Goal: Task Accomplishment & Management: Use online tool/utility

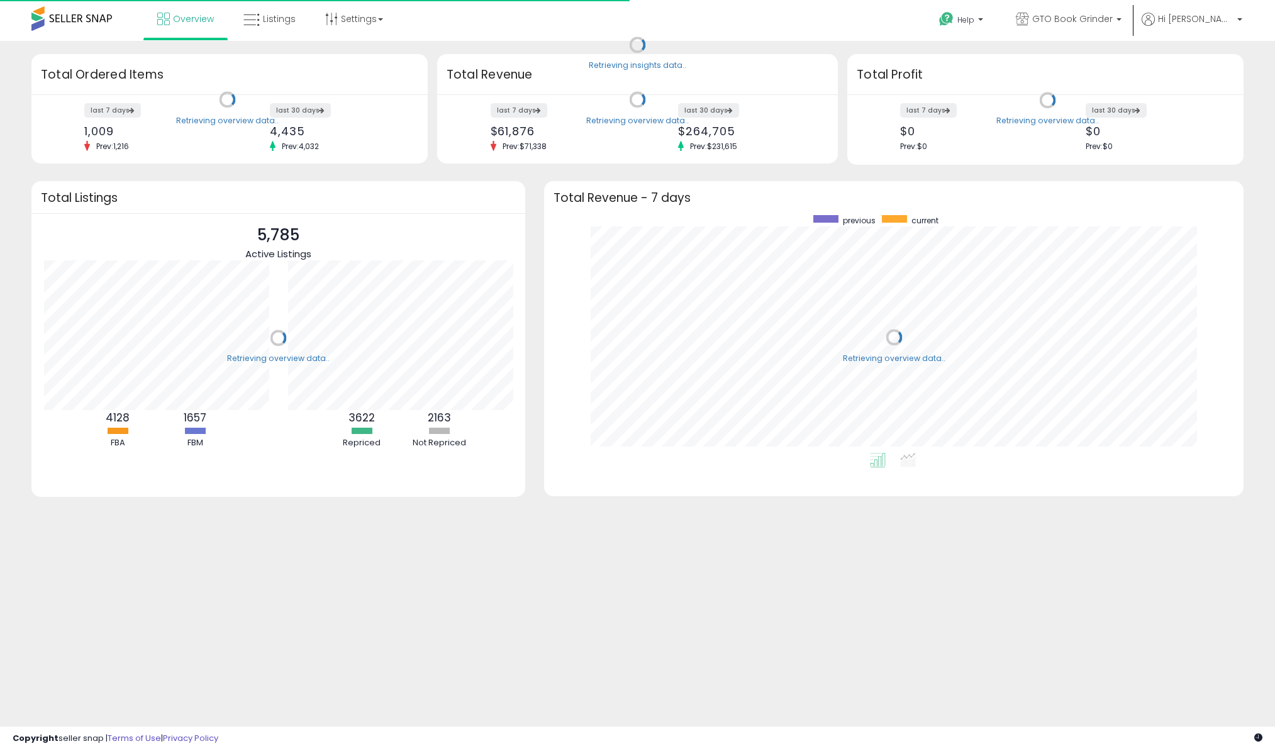
scroll to position [238, 674]
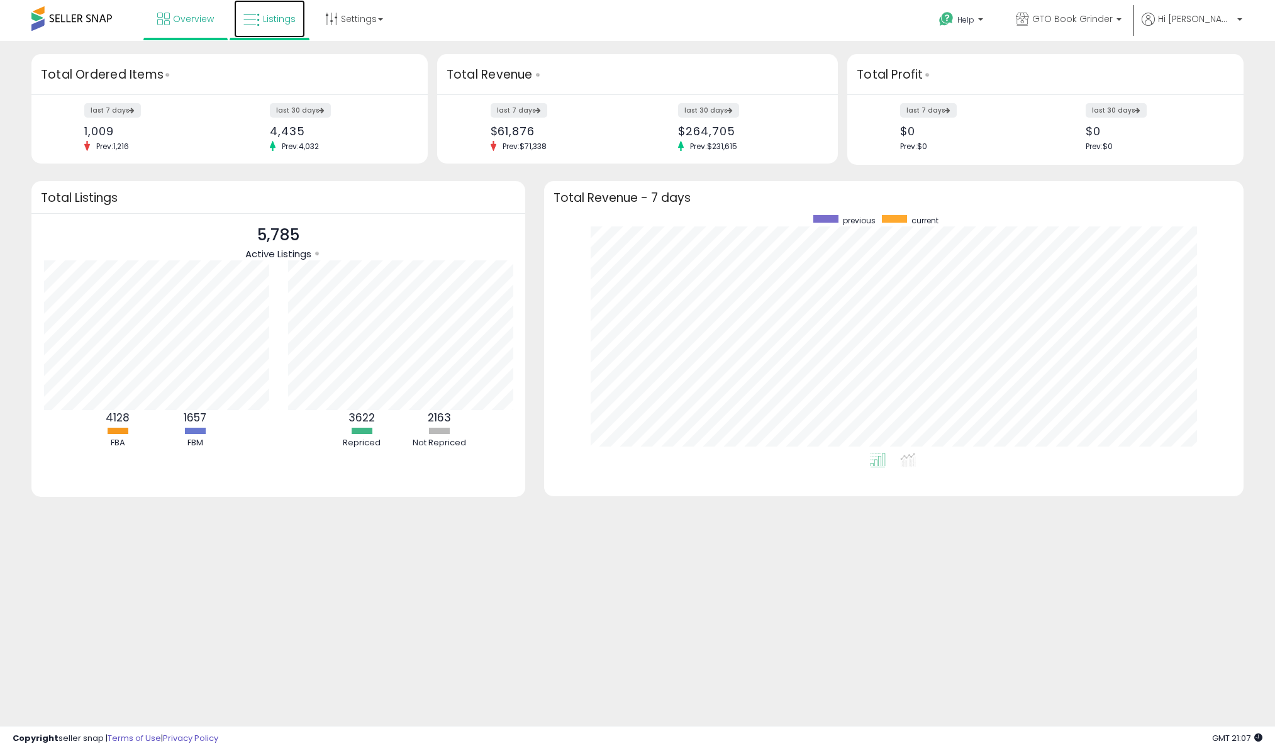
click at [272, 16] on span "Listings" at bounding box center [279, 19] width 33 height 13
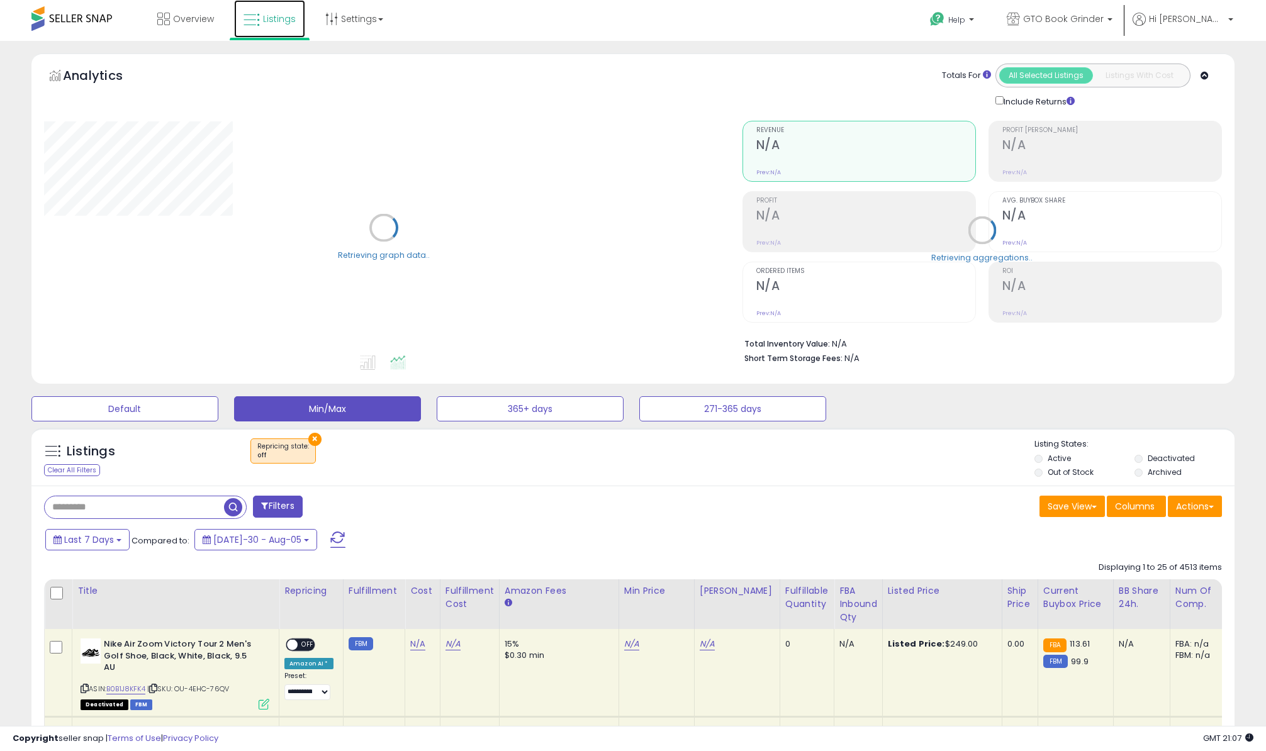
click at [252, 23] on icon at bounding box center [251, 20] width 16 height 16
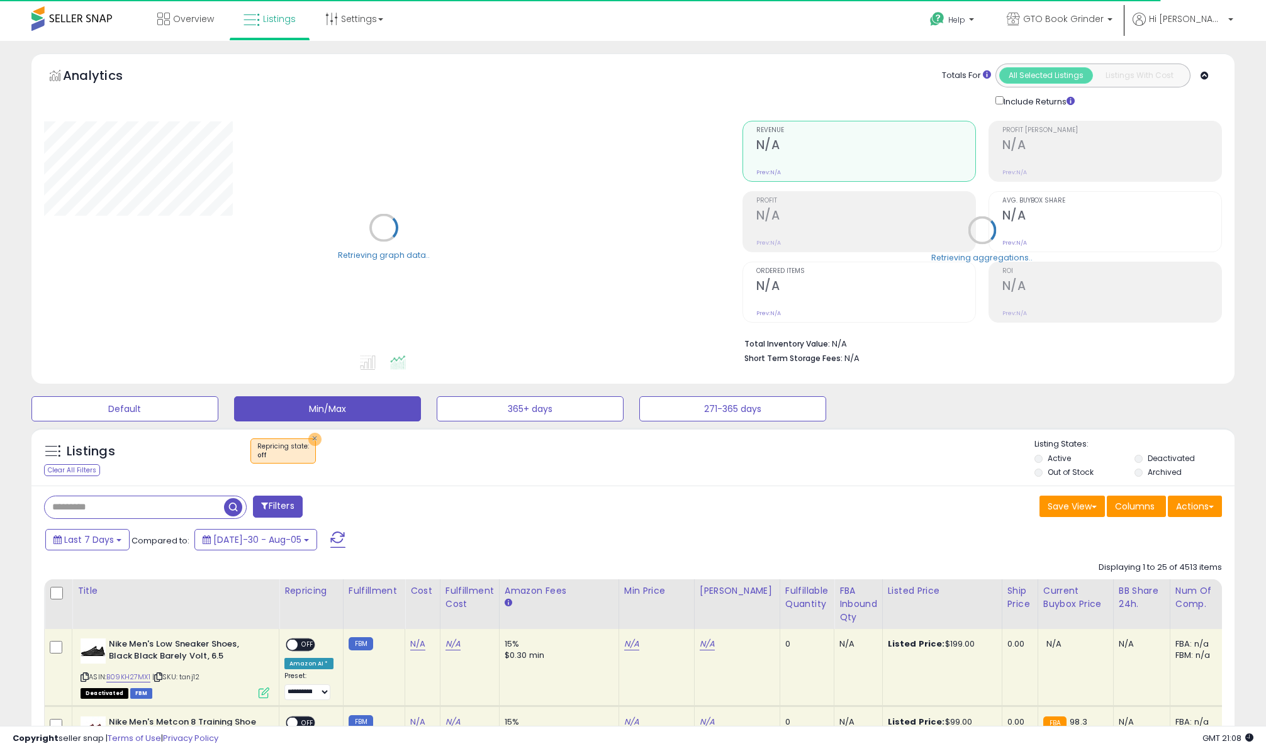
click at [308, 440] on button "×" at bounding box center [314, 439] width 13 height 13
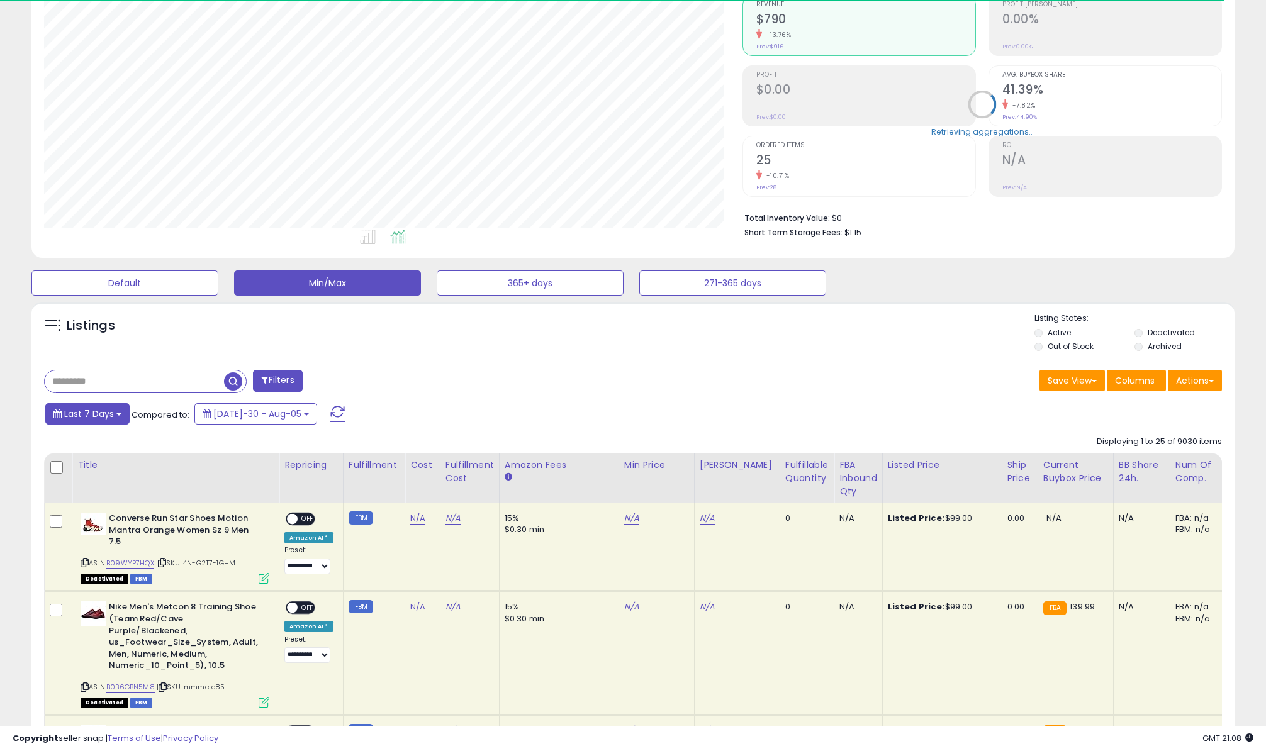
scroll to position [258, 698]
click at [121, 386] on input "text" at bounding box center [134, 382] width 179 height 22
paste input "**********"
click at [346, 388] on span "button" at bounding box center [349, 381] width 18 height 18
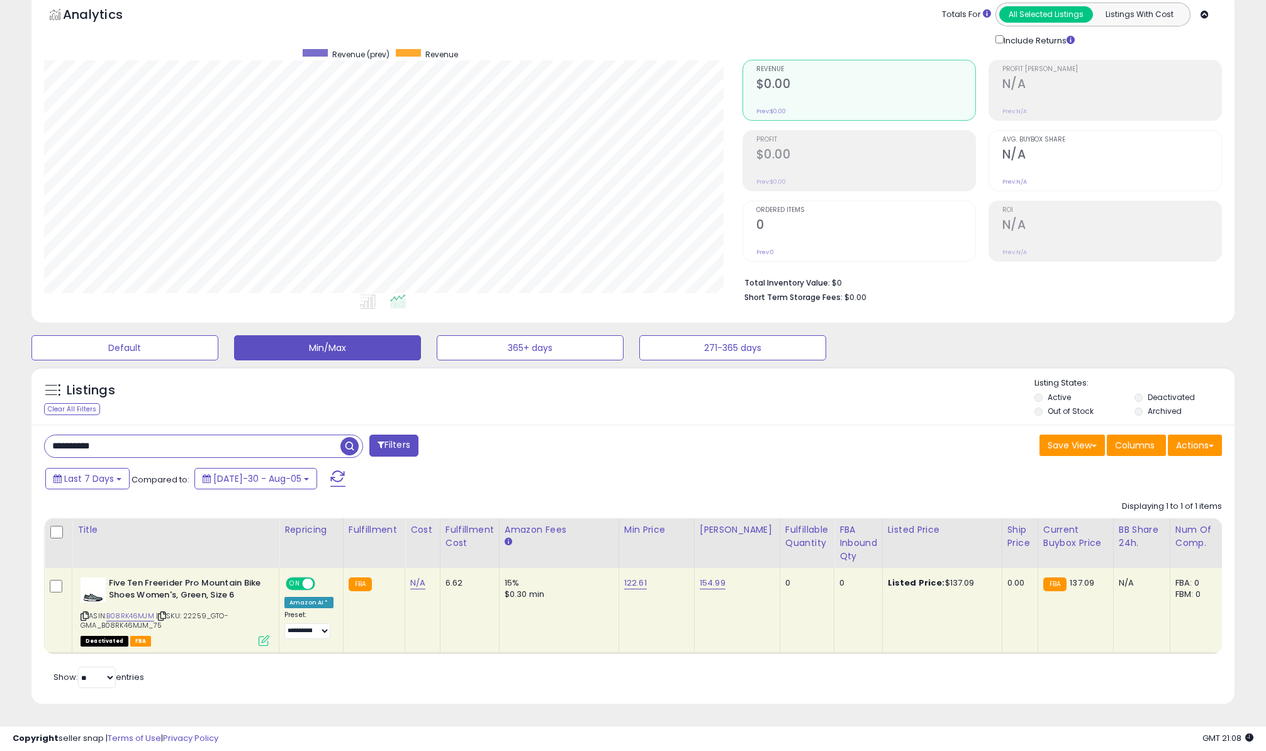
drag, startPoint x: 171, startPoint y: 442, endPoint x: -23, endPoint y: 413, distance: 196.5
click at [0, 413] on html "Unable to login Retrieving listings data.. has not yet accepted the Terms of Us…" at bounding box center [633, 314] width 1266 height 751
paste input "**"
type input "**********"
click at [357, 437] on span "button" at bounding box center [349, 446] width 18 height 18
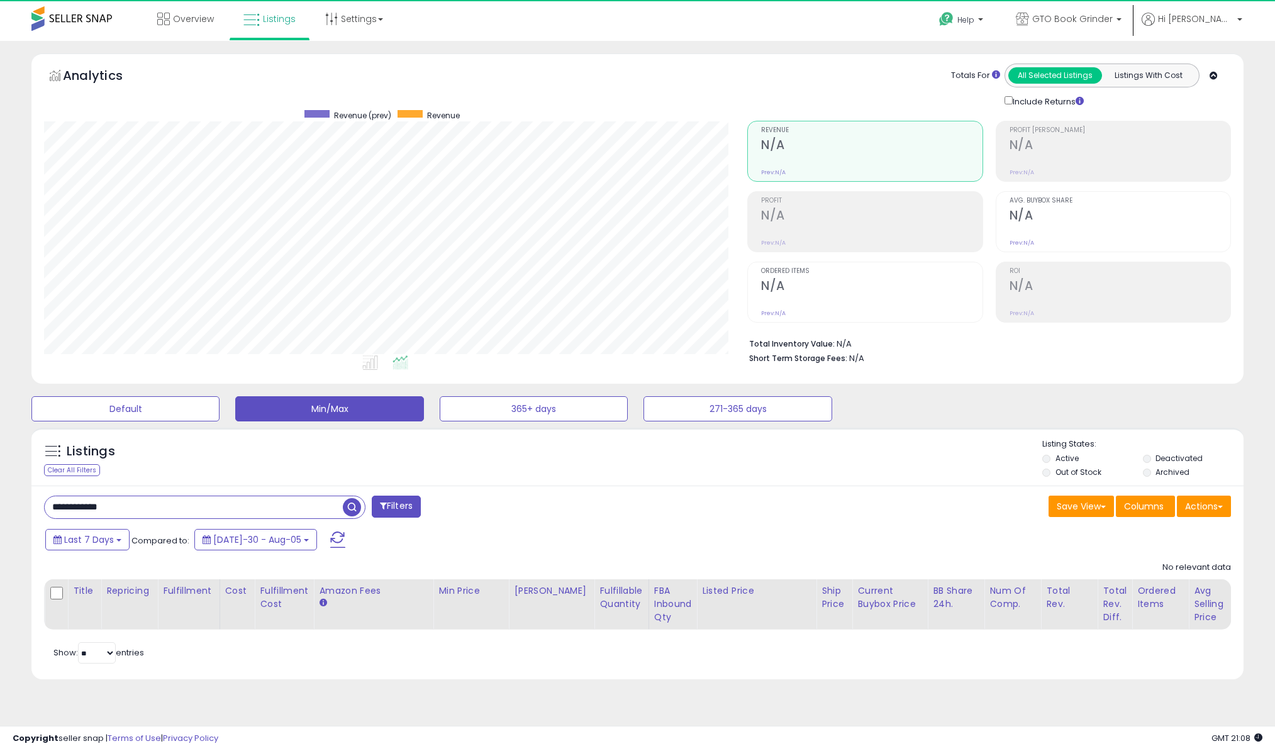
scroll to position [258, 704]
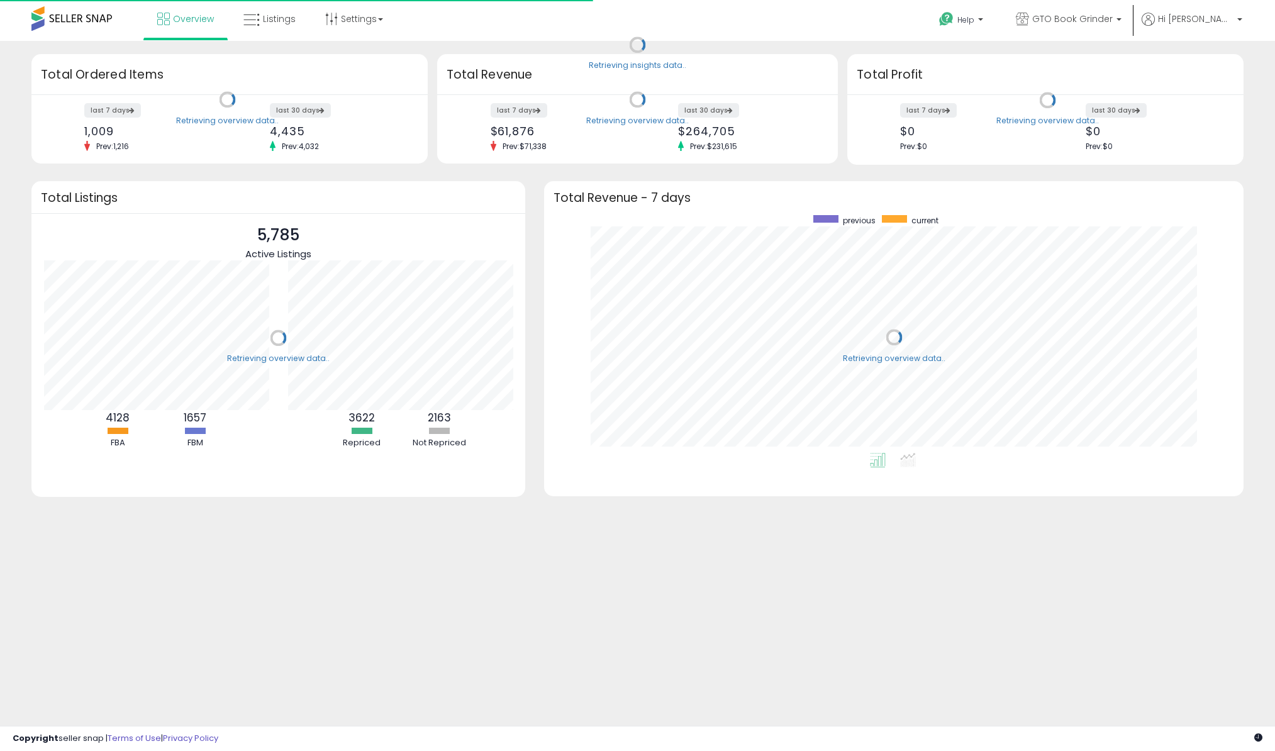
scroll to position [238, 674]
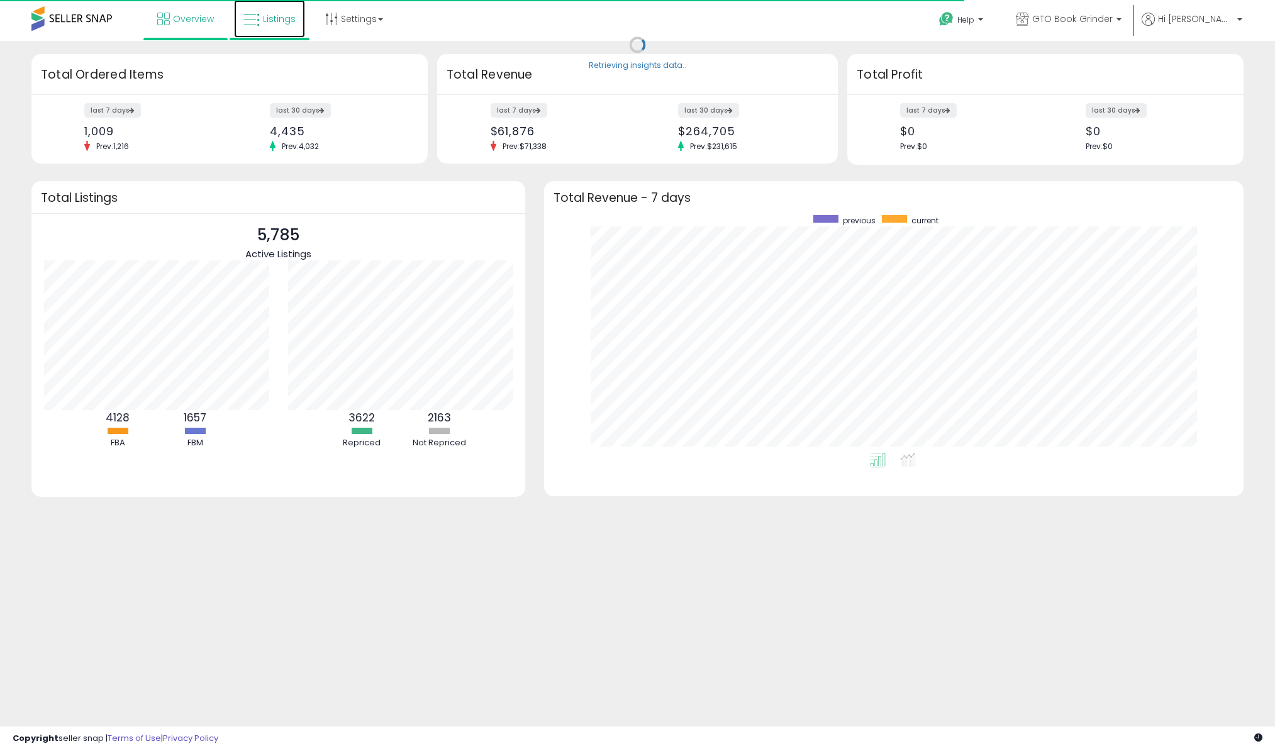
click at [281, 24] on span "Listings" at bounding box center [279, 19] width 33 height 13
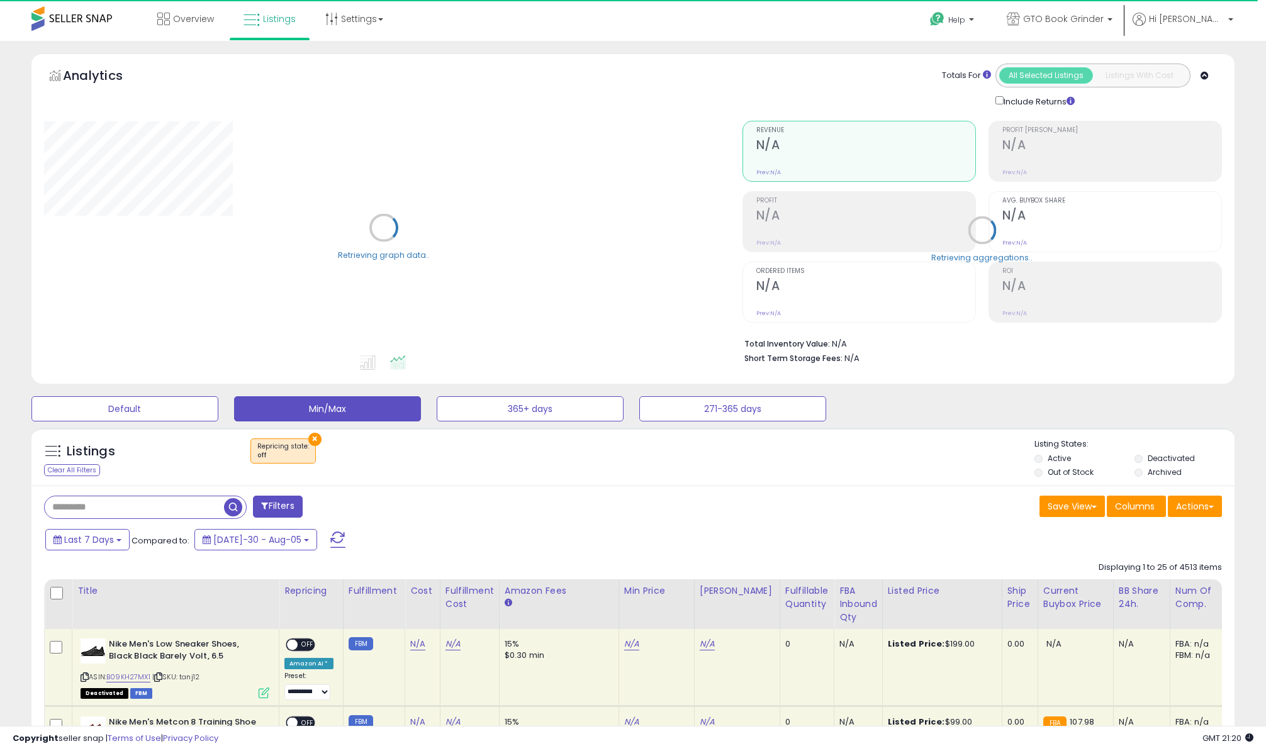
click at [315, 442] on button "×" at bounding box center [314, 439] width 13 height 13
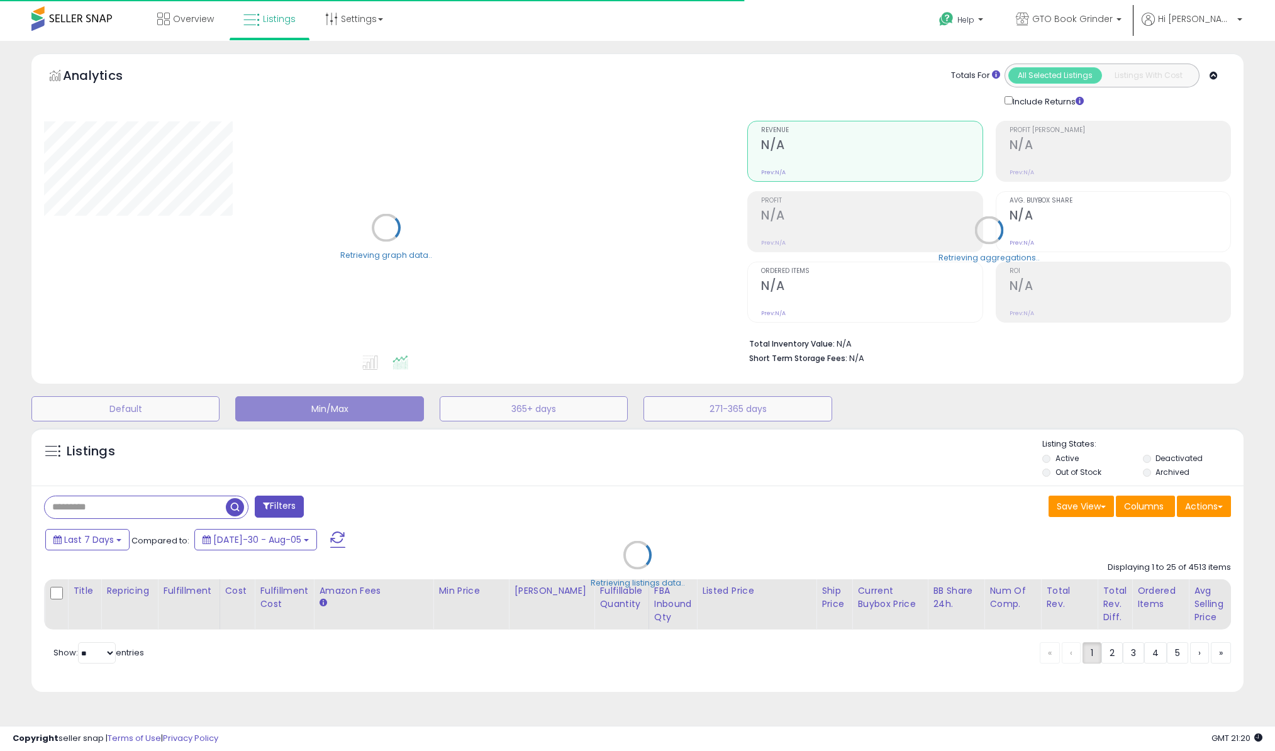
click at [169, 500] on div "Retrieving listings data.." at bounding box center [637, 565] width 1231 height 286
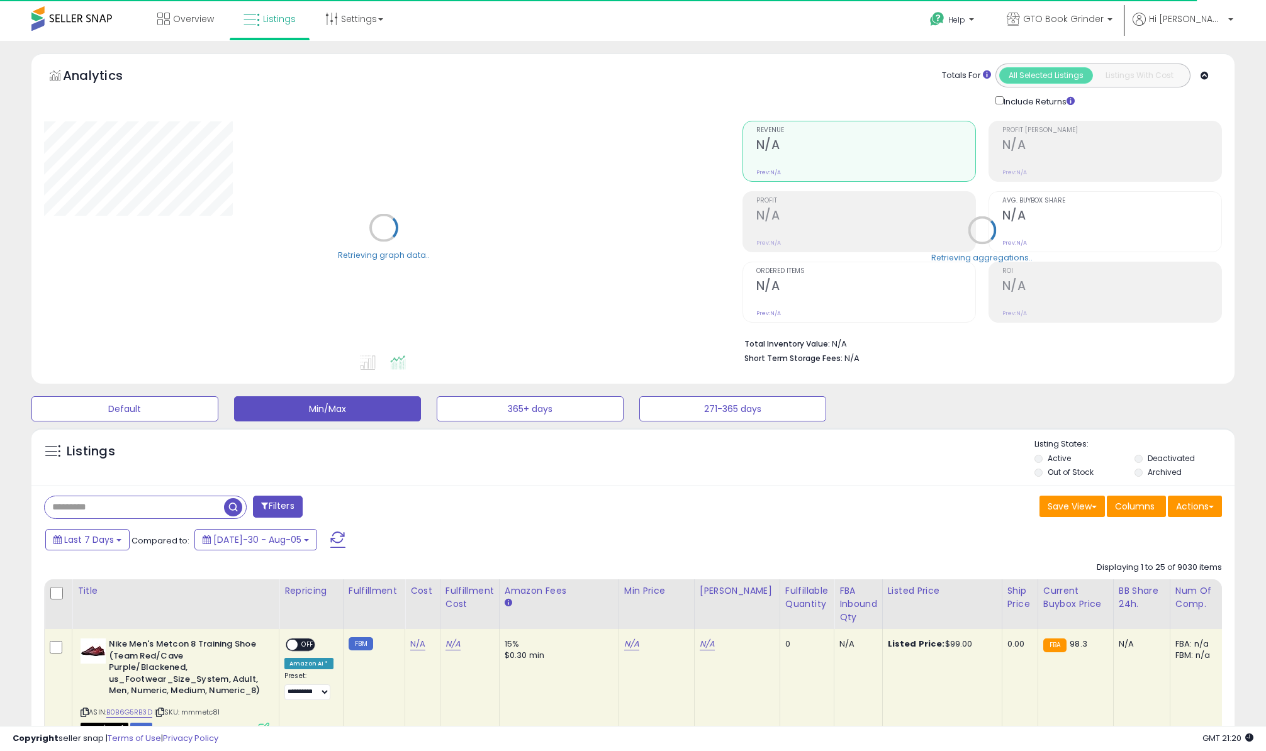
click at [82, 511] on input "text" at bounding box center [134, 507] width 179 height 22
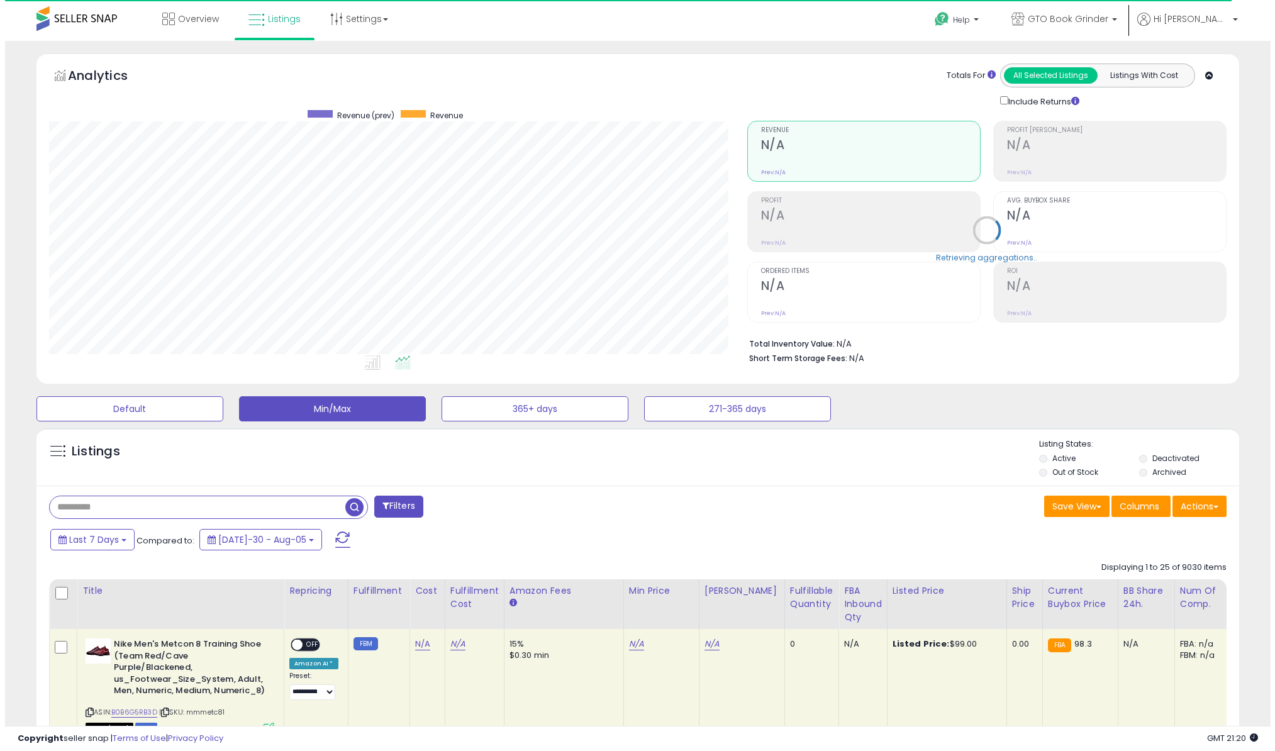
scroll to position [258, 698]
paste input "**********"
click at [345, 517] on span at bounding box center [351, 507] width 22 height 22
click at [346, 512] on span "button" at bounding box center [349, 507] width 18 height 18
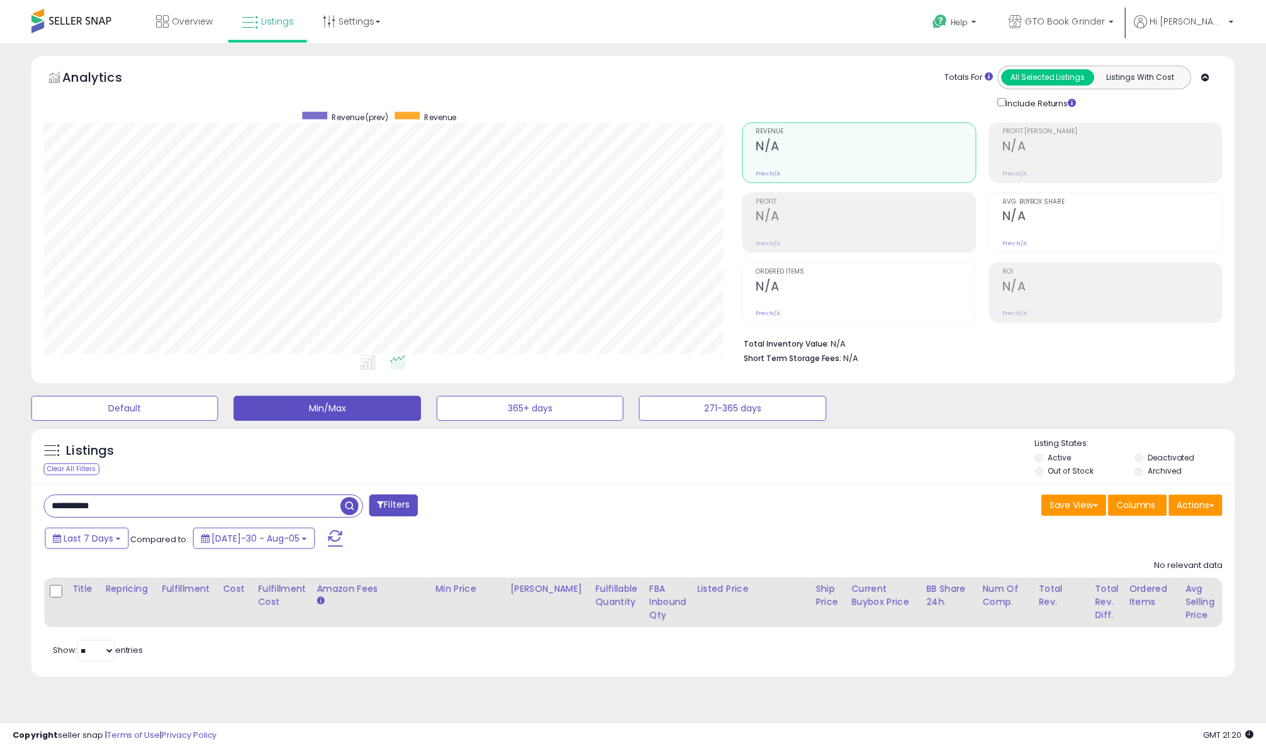
scroll to position [258, 704]
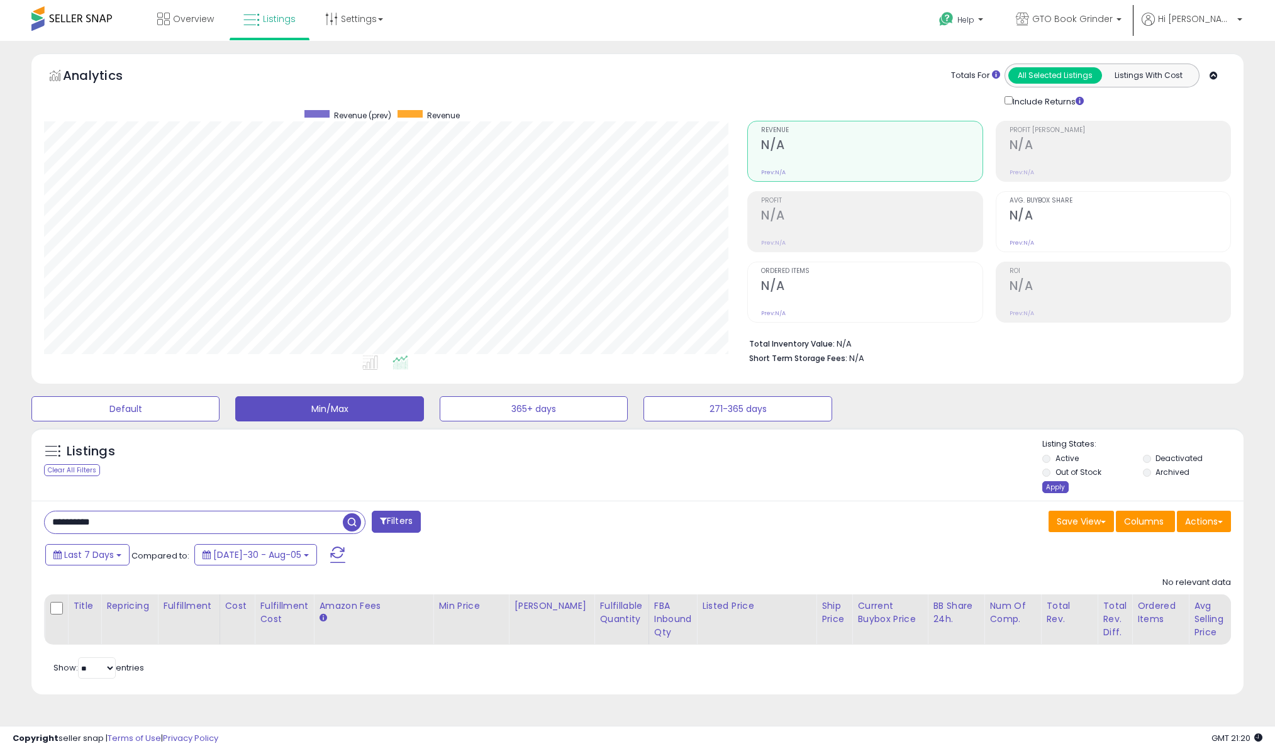
click at [1059, 488] on div "Apply" at bounding box center [1055, 487] width 26 height 12
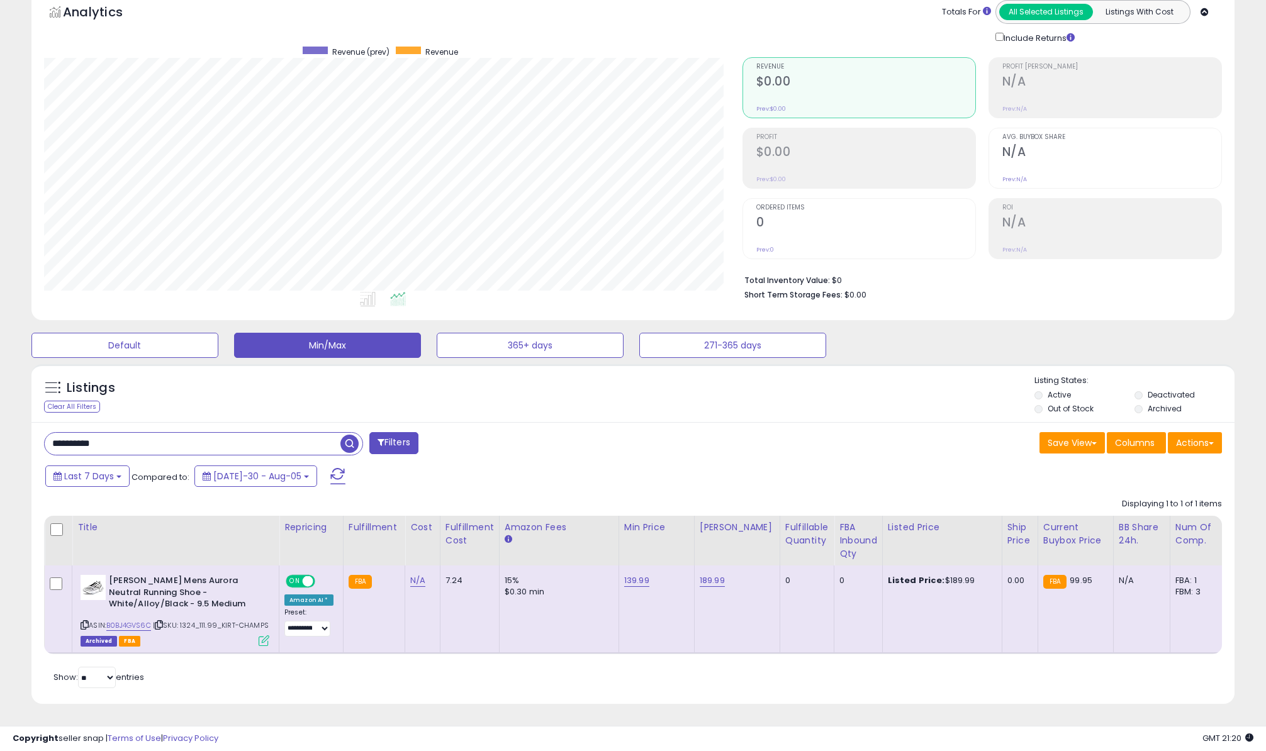
scroll to position [258, 698]
drag, startPoint x: 103, startPoint y: 422, endPoint x: 103, endPoint y: 405, distance: 16.4
click at [0, 398] on html "Unable to login Retrieving listings data.. has not yet accepted the Terms of Us…" at bounding box center [633, 311] width 1266 height 751
paste input "text"
click at [350, 435] on span "button" at bounding box center [349, 444] width 18 height 18
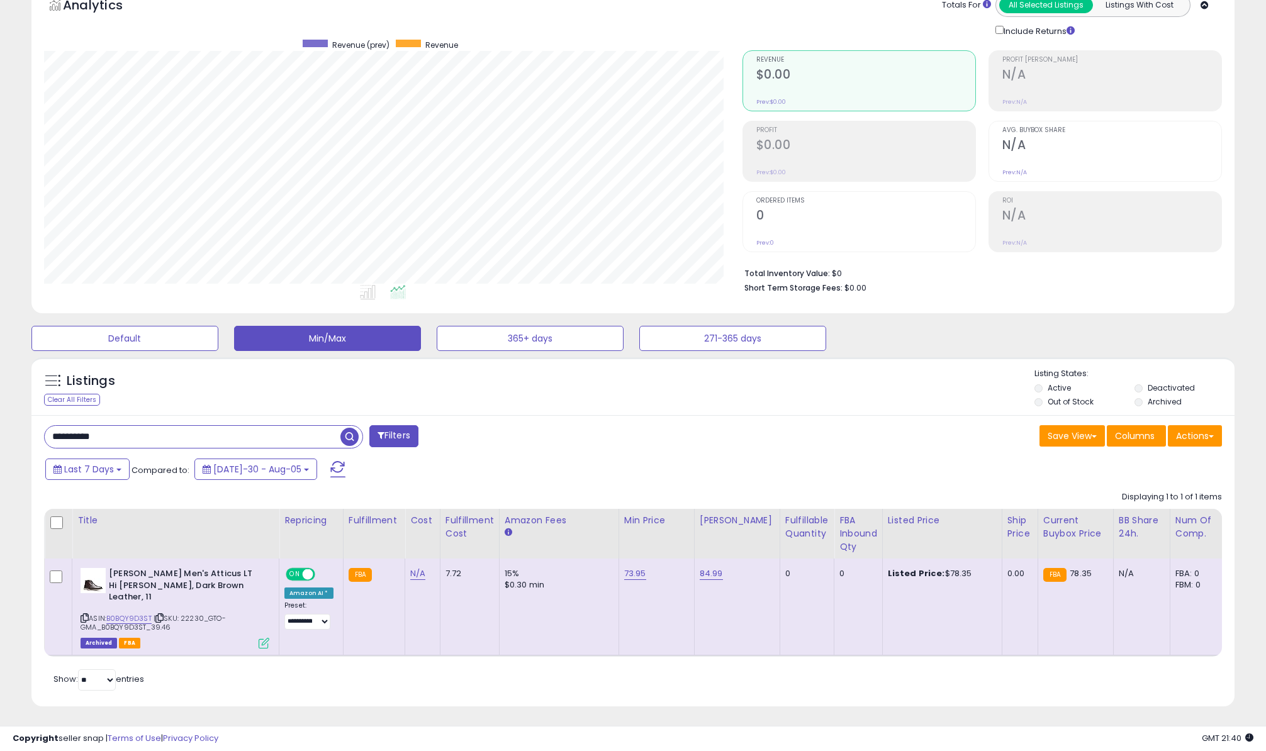
drag, startPoint x: -78, startPoint y: 381, endPoint x: -94, endPoint y: 377, distance: 16.2
click at [0, 377] on html "Unable to login Retrieving listings data.. has not yet accepted the Terms of Us…" at bounding box center [633, 305] width 1266 height 751
paste input "text"
click at [354, 441] on span "button" at bounding box center [349, 437] width 18 height 18
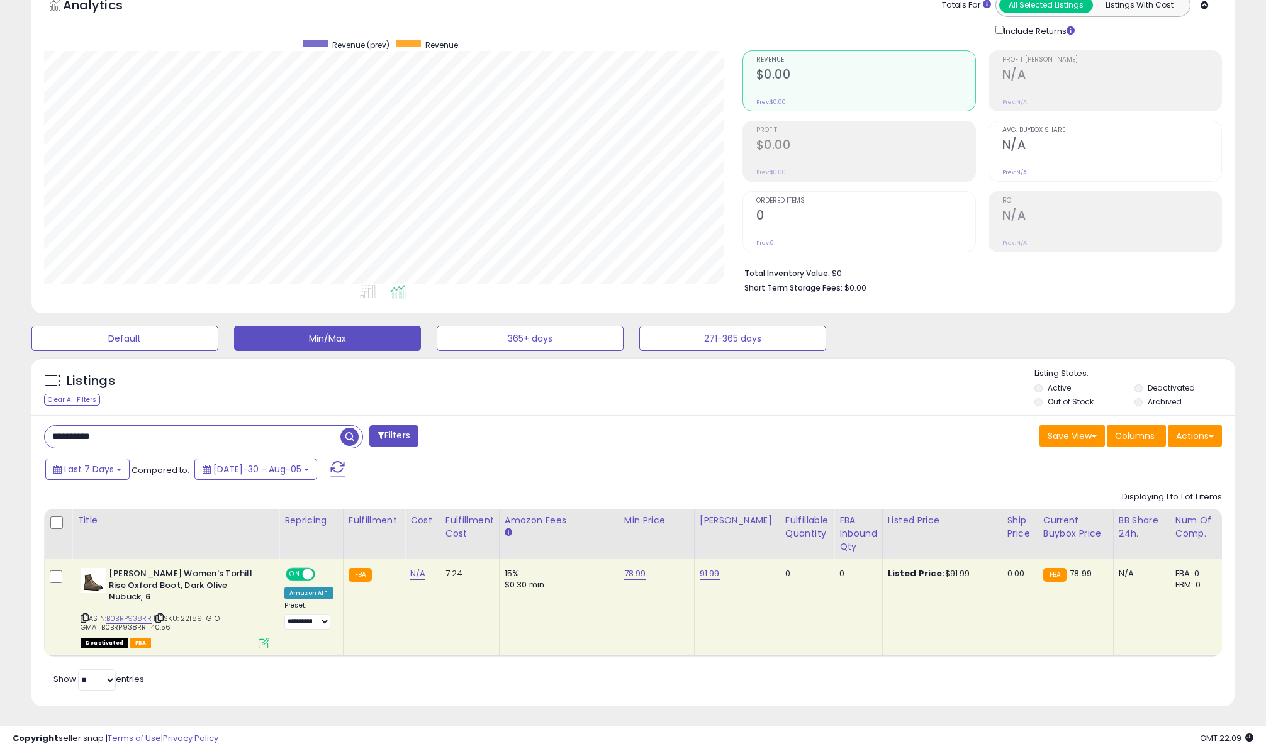
drag, startPoint x: 151, startPoint y: 440, endPoint x: 14, endPoint y: 401, distance: 141.8
click at [0, 401] on html "Unable to login Retrieving listings data.. has not yet accepted the Terms of Us…" at bounding box center [633, 305] width 1266 height 751
paste input "text"
type input "**********"
click at [352, 436] on span "button" at bounding box center [349, 437] width 18 height 18
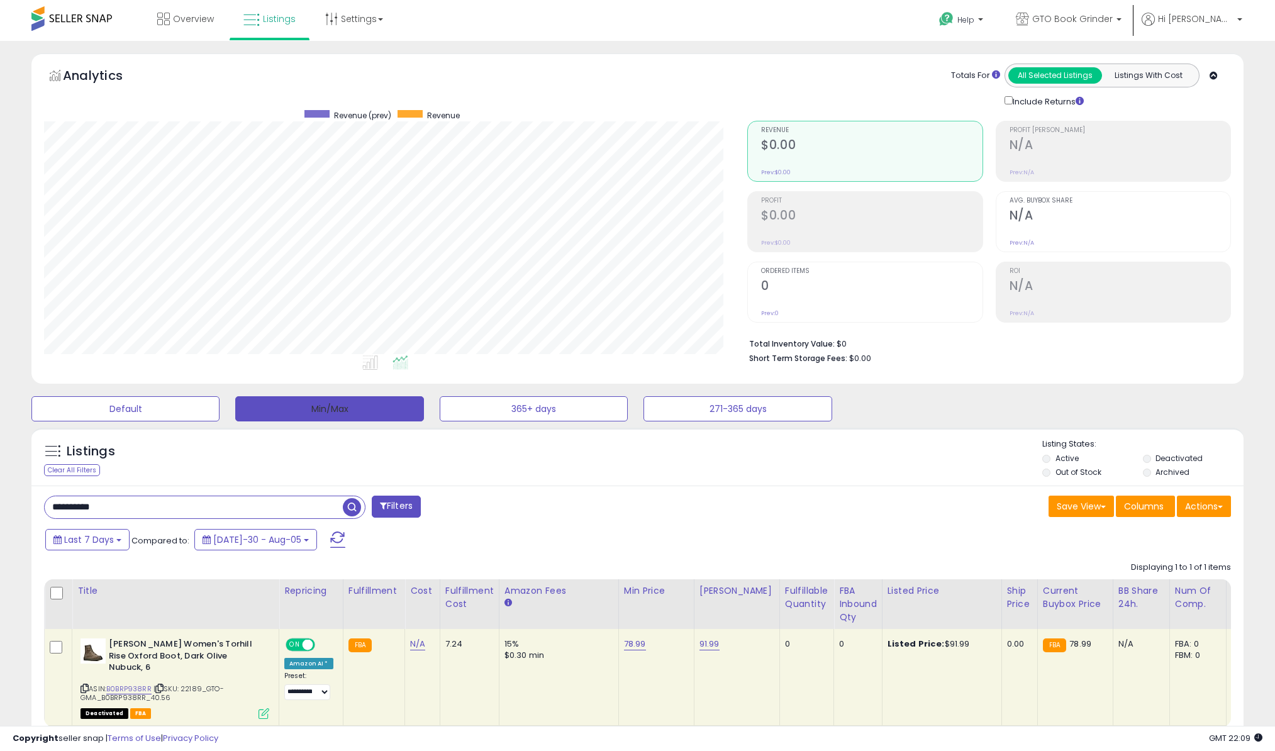
scroll to position [258, 704]
